Goal: Information Seeking & Learning: Learn about a topic

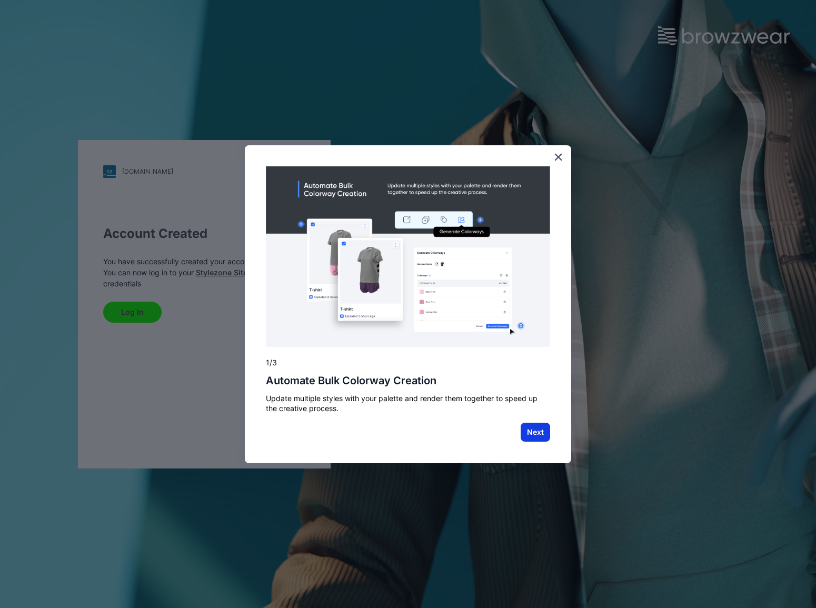
click at [538, 430] on button "Next" at bounding box center [535, 432] width 29 height 19
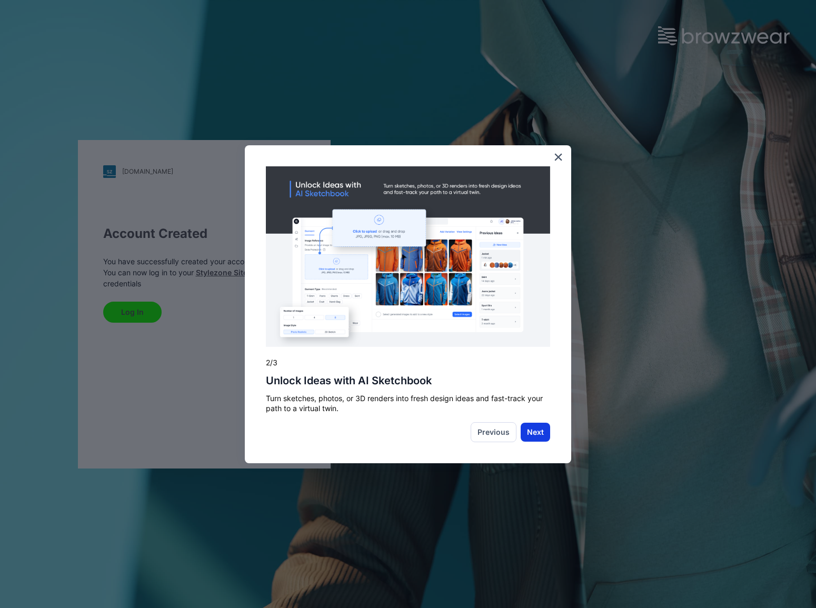
click at [538, 440] on button "Next" at bounding box center [535, 432] width 29 height 19
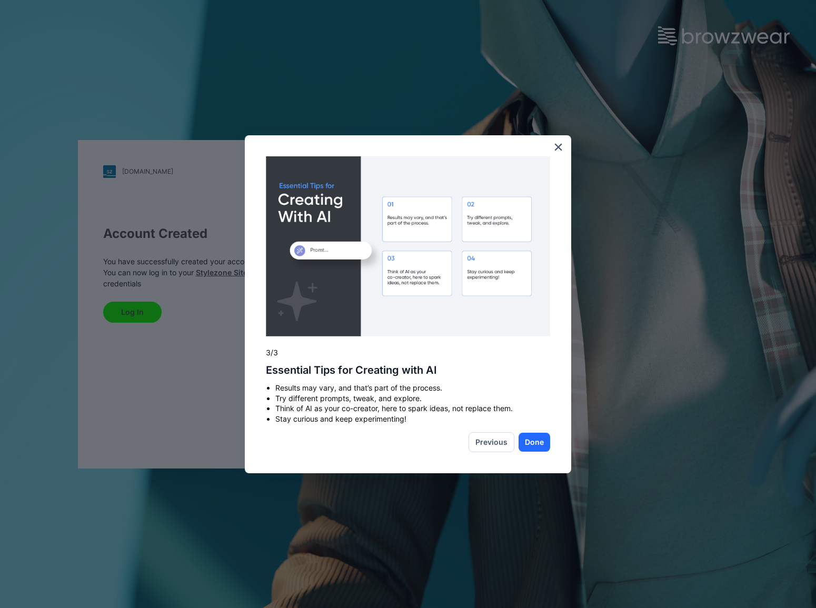
click at [538, 439] on button "Done" at bounding box center [535, 442] width 32 height 19
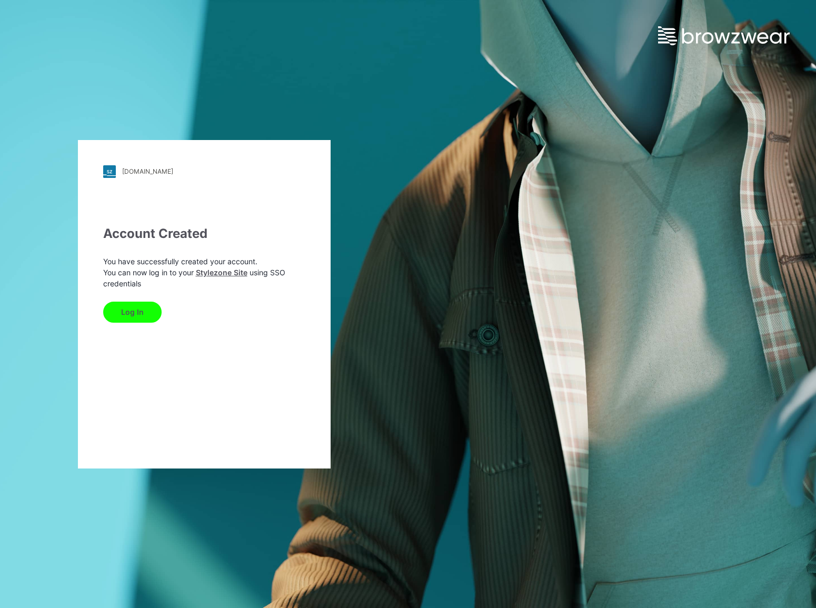
click at [138, 310] on button "Log In" at bounding box center [132, 312] width 58 height 21
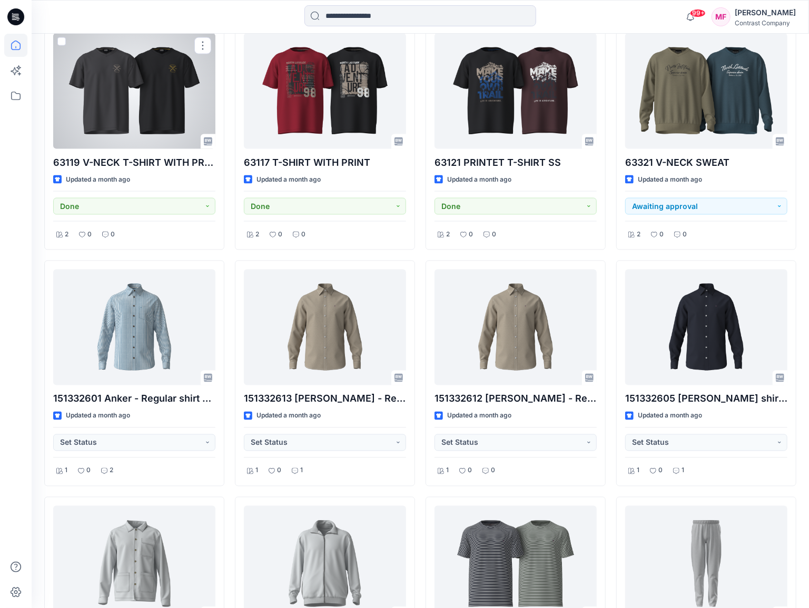
scroll to position [814, 0]
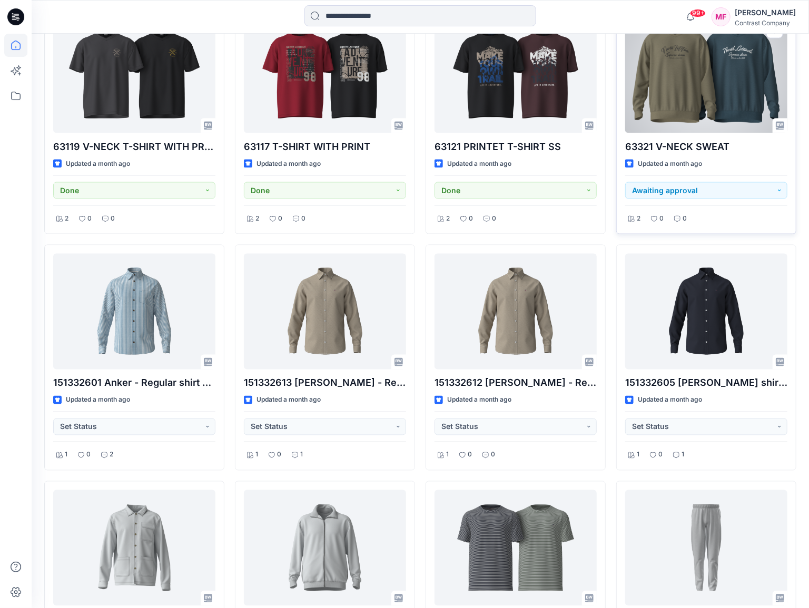
click at [725, 82] on div at bounding box center [706, 75] width 162 height 116
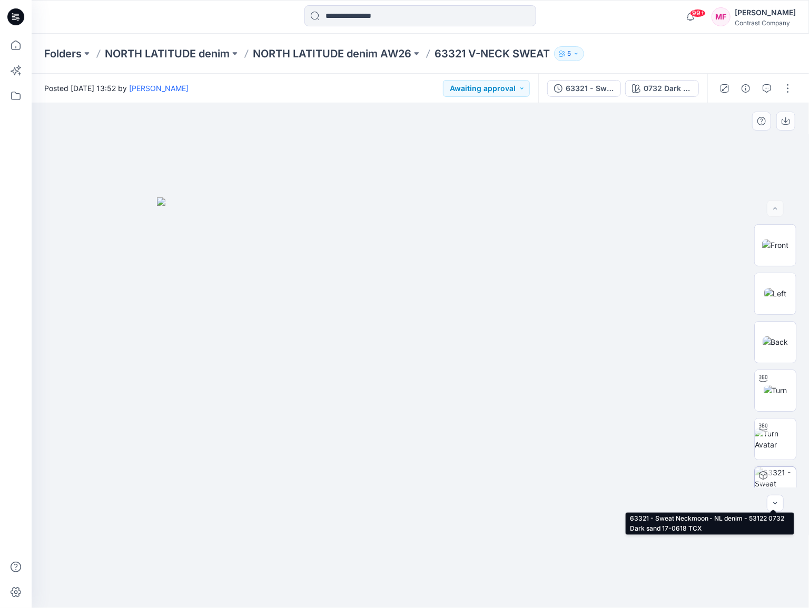
click at [776, 472] on img at bounding box center [775, 487] width 41 height 41
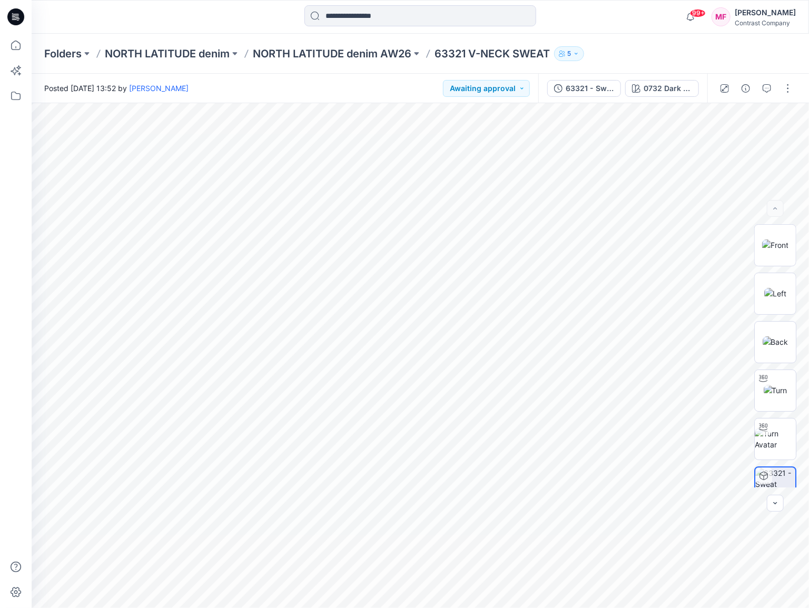
click at [469, 52] on p "63321 V-NECK SWEAT" at bounding box center [491, 53] width 115 height 15
click at [503, 53] on p "63321 V-NECK SWEAT" at bounding box center [491, 53] width 115 height 15
click at [577, 95] on button "63321 - Sweat Neckmoon - NL denim - 53122" at bounding box center [584, 88] width 74 height 17
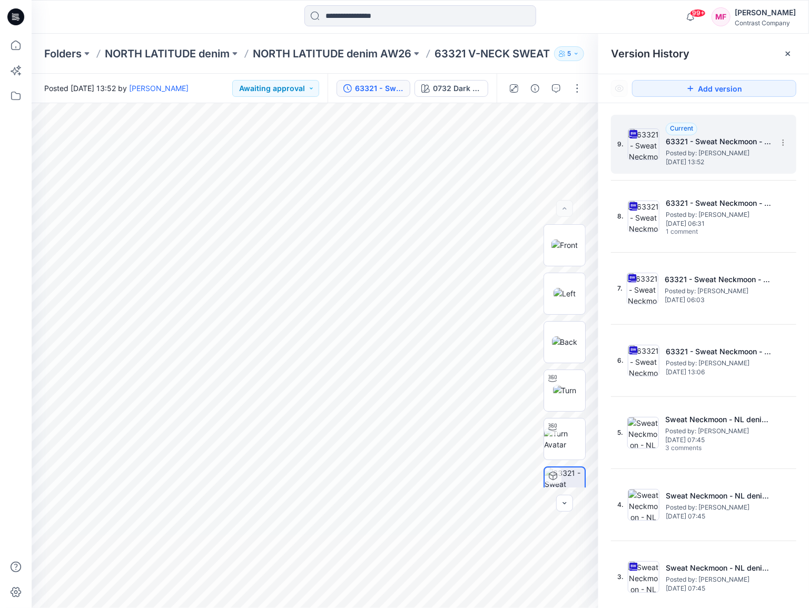
click at [717, 148] on span "Posted by: [PERSON_NAME]" at bounding box center [718, 153] width 105 height 11
click at [379, 50] on p "NORTH LATITUDE denim AW26" at bounding box center [332, 53] width 159 height 15
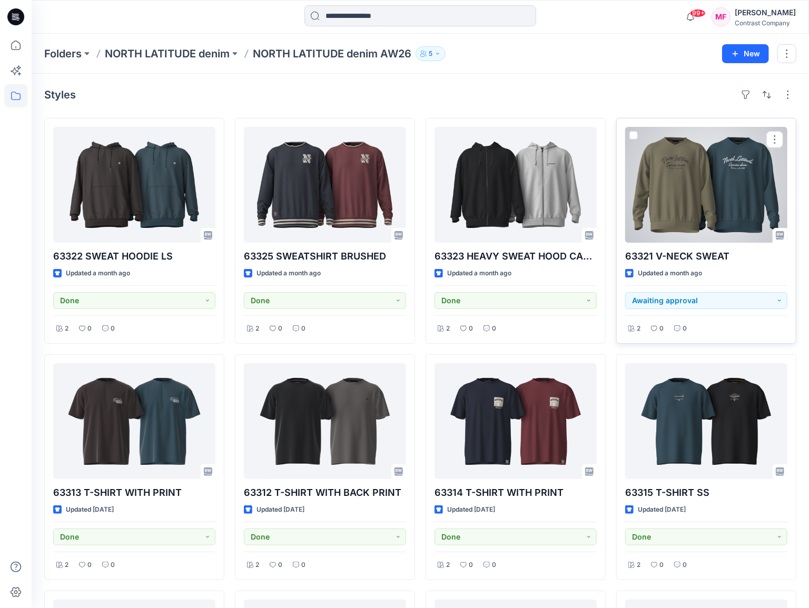
click at [724, 194] on div at bounding box center [706, 185] width 162 height 116
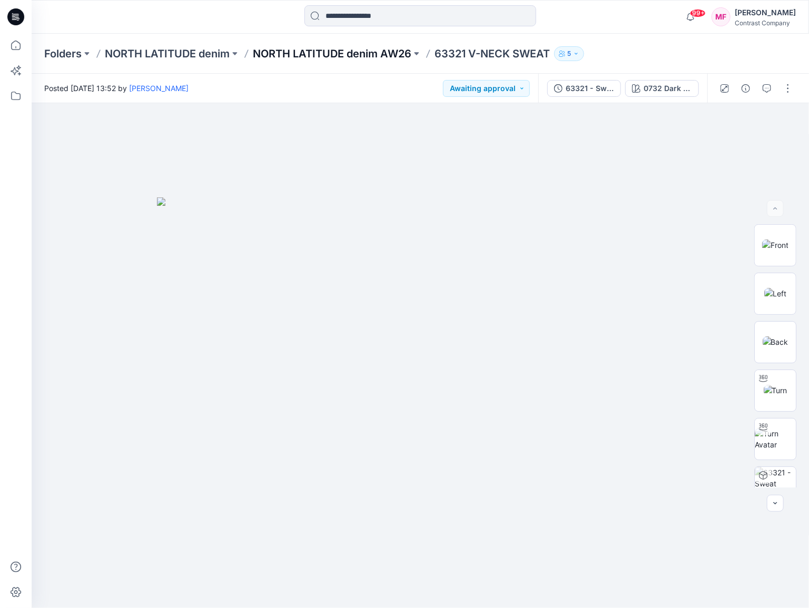
click at [320, 49] on p "NORTH LATITUDE denim AW26" at bounding box center [332, 53] width 159 height 15
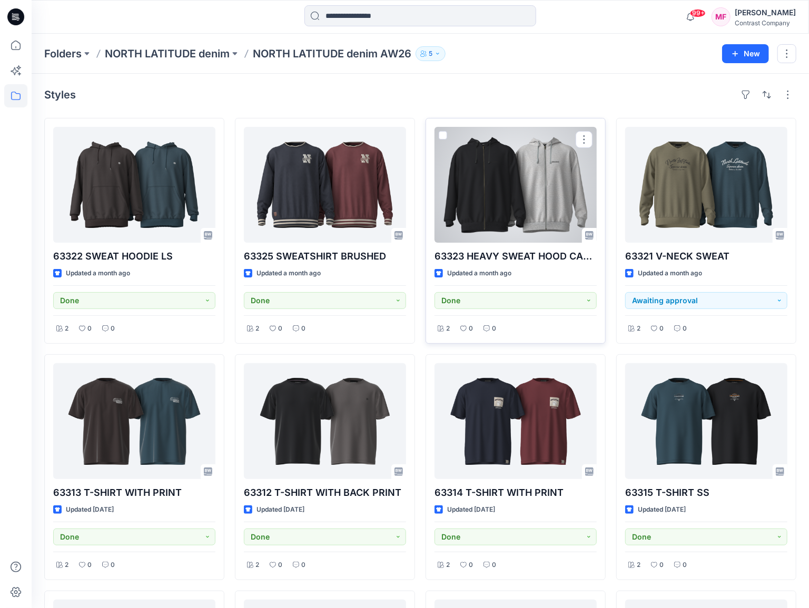
click at [523, 196] on div at bounding box center [515, 185] width 162 height 116
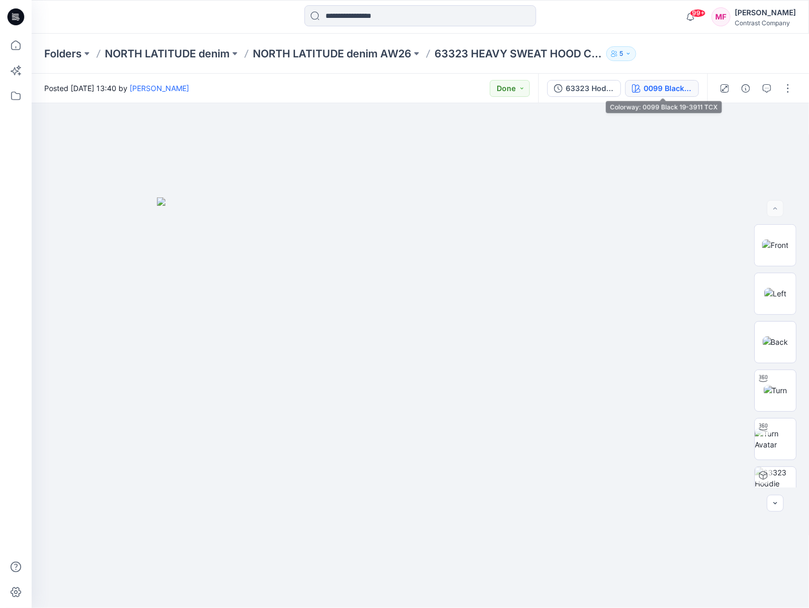
click at [653, 95] on button "0099 Black 19-3911 TCX" at bounding box center [662, 88] width 74 height 17
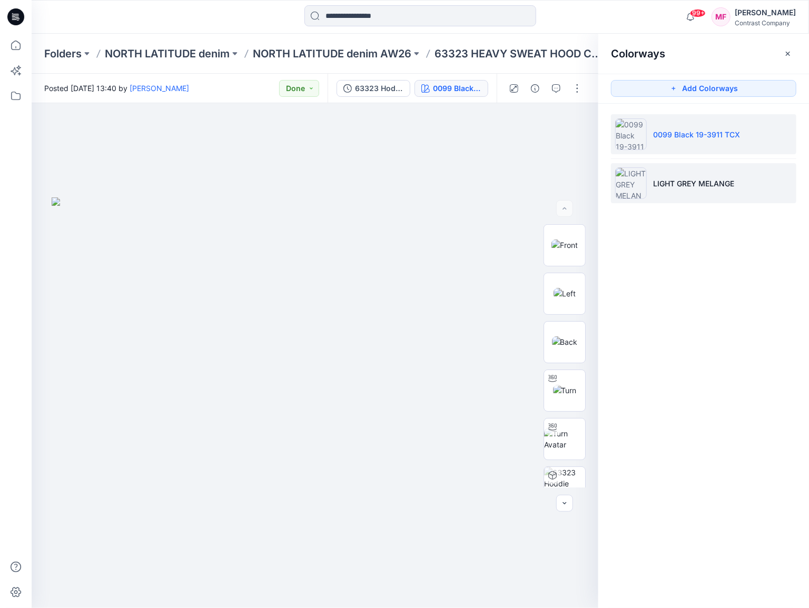
click at [669, 176] on li "LIGHT GREY MELANGE" at bounding box center [703, 183] width 185 height 40
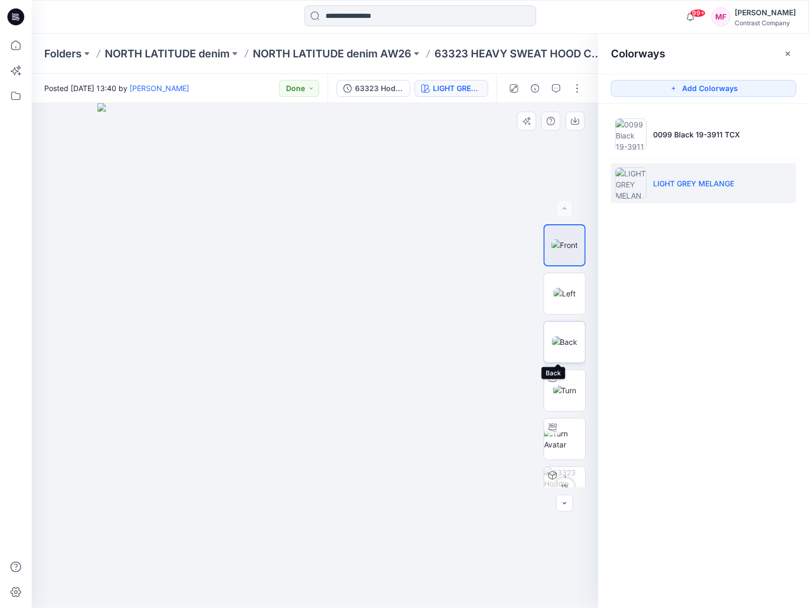
click at [564, 337] on img at bounding box center [565, 342] width 26 height 11
click at [787, 60] on button "button" at bounding box center [787, 53] width 17 height 17
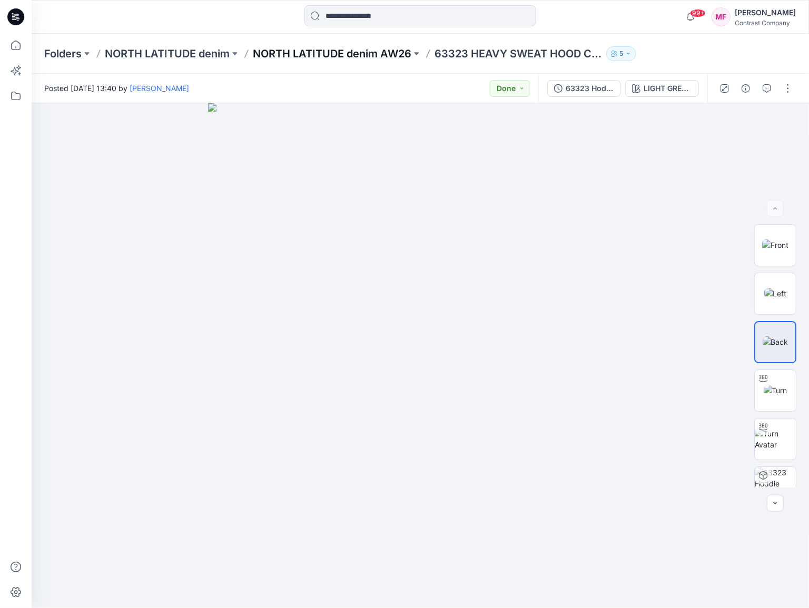
click at [370, 53] on p "NORTH LATITUDE denim AW26" at bounding box center [332, 53] width 159 height 15
